Goal: Find specific page/section: Find specific page/section

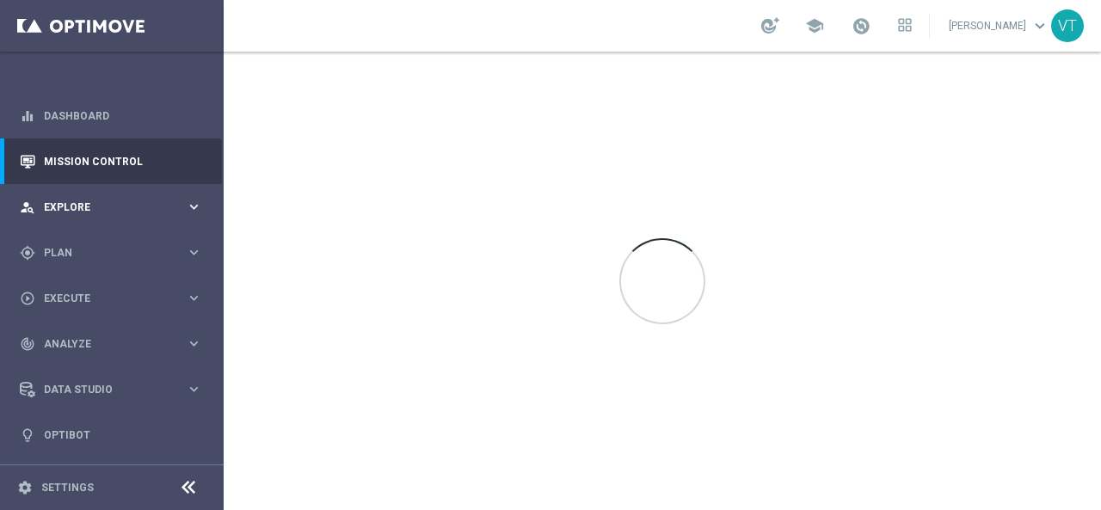
click at [48, 204] on span "Explore" at bounding box center [115, 207] width 142 height 10
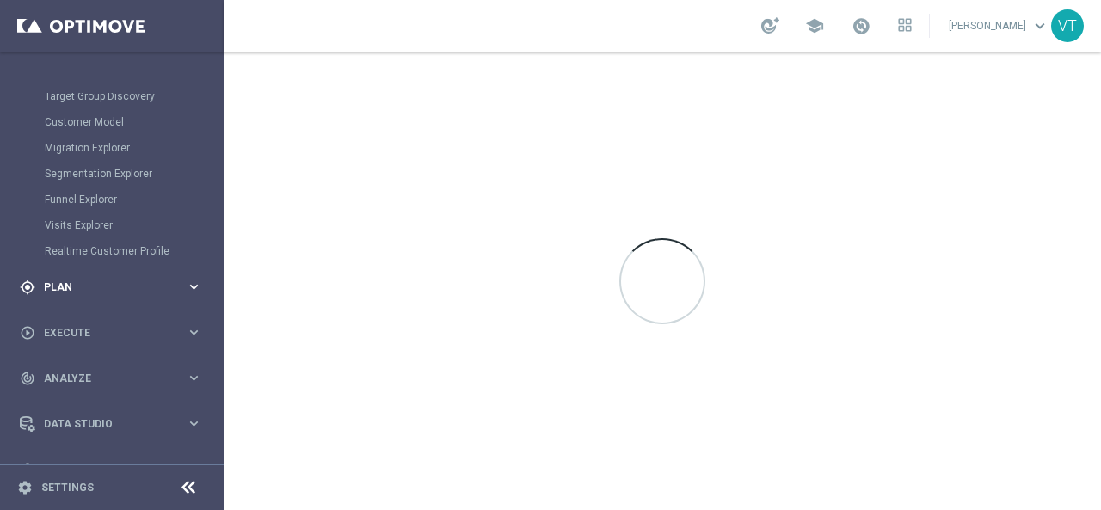
click at [69, 280] on div "gps_fixed Plan" at bounding box center [103, 287] width 166 height 15
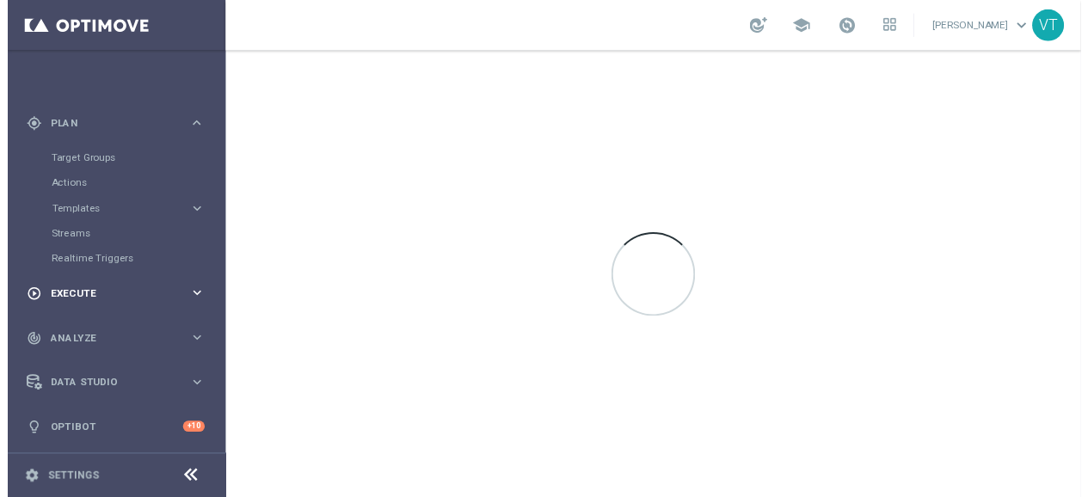
scroll to position [136, 0]
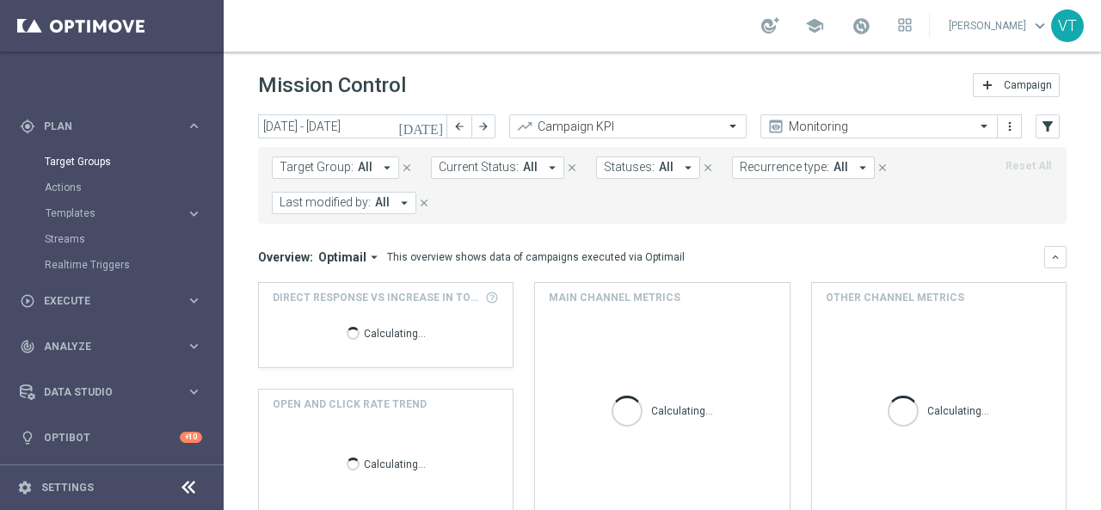
scroll to position [126, 0]
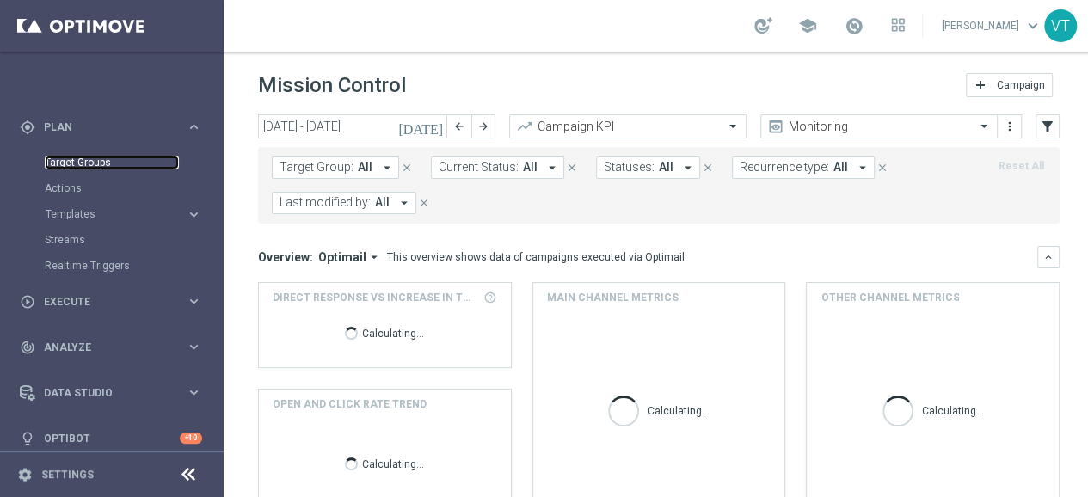
click at [96, 157] on link "Target Groups" at bounding box center [112, 163] width 134 height 14
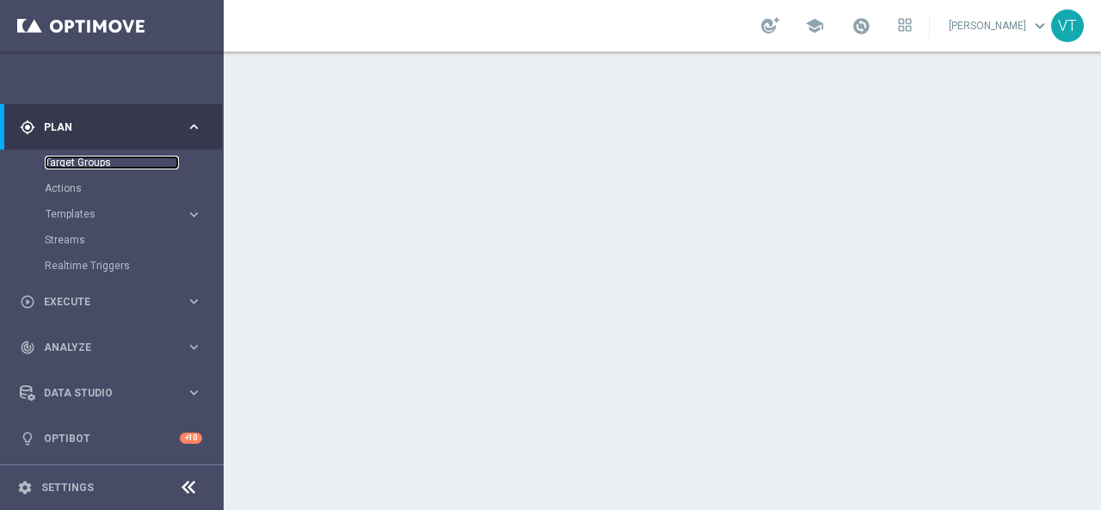
click at [72, 160] on link "Target Groups" at bounding box center [112, 163] width 134 height 14
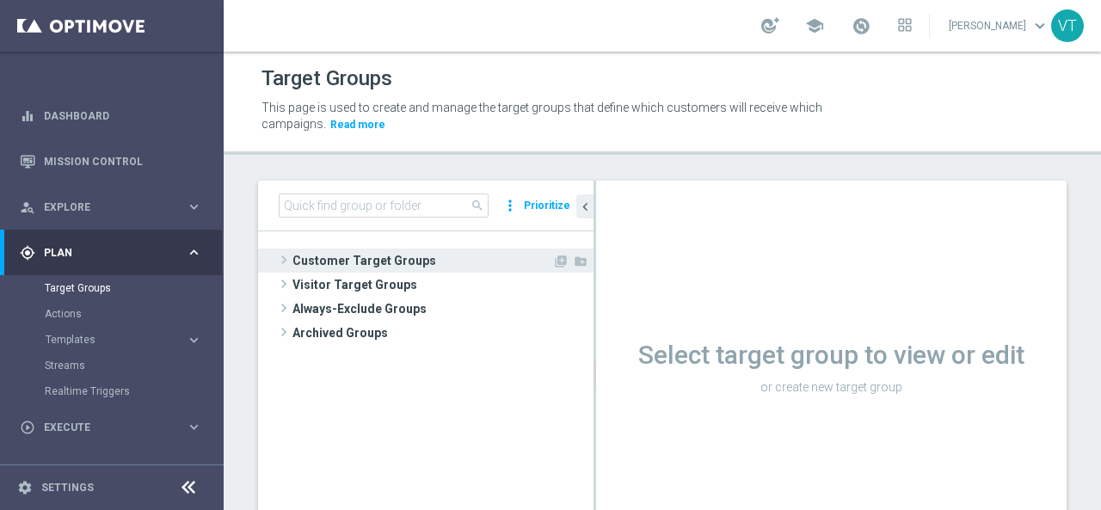
click at [287, 261] on span at bounding box center [283, 259] width 17 height 21
